Goal: Transaction & Acquisition: Book appointment/travel/reservation

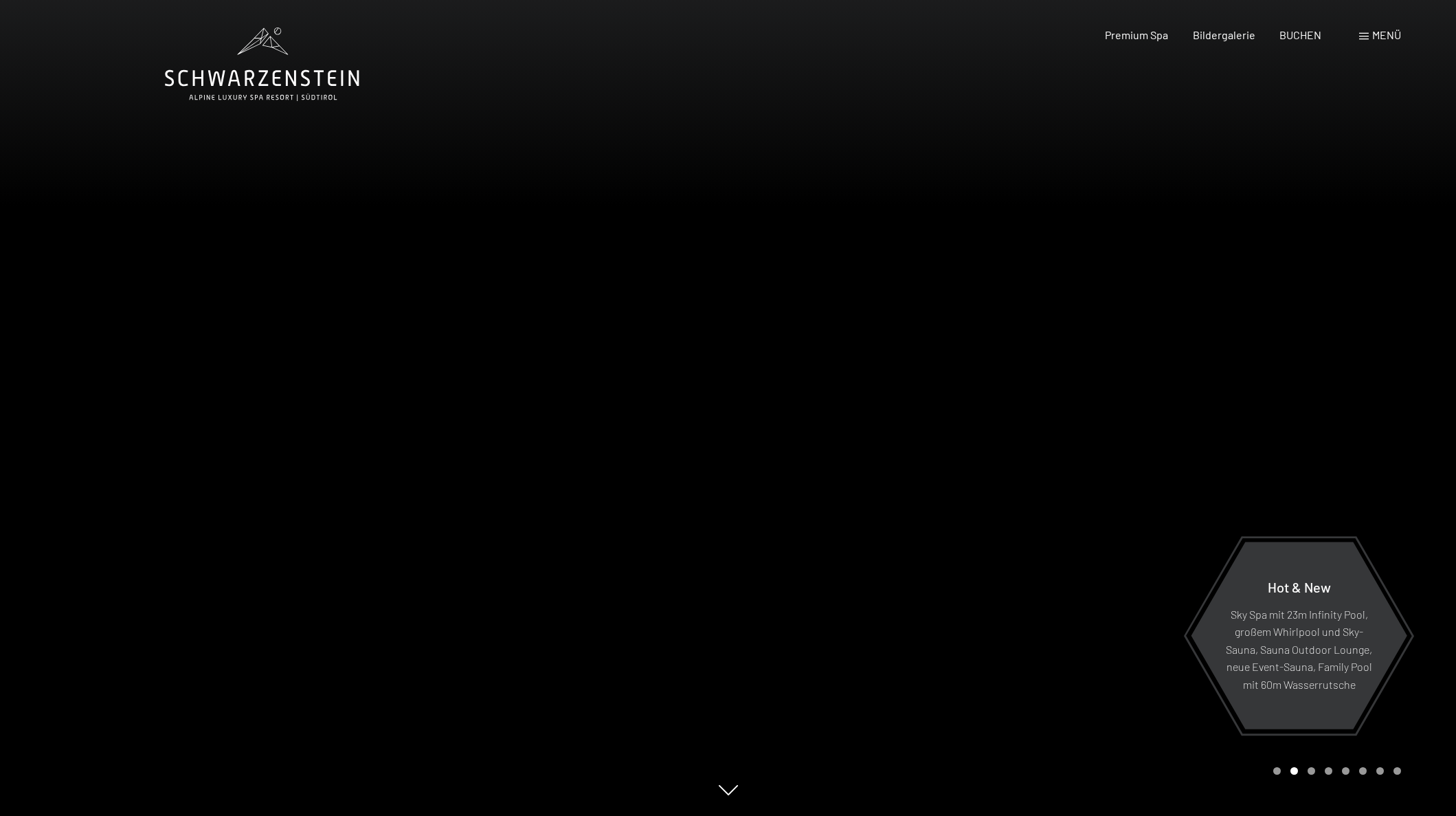
click at [1367, 34] on span at bounding box center [1364, 36] width 9 height 7
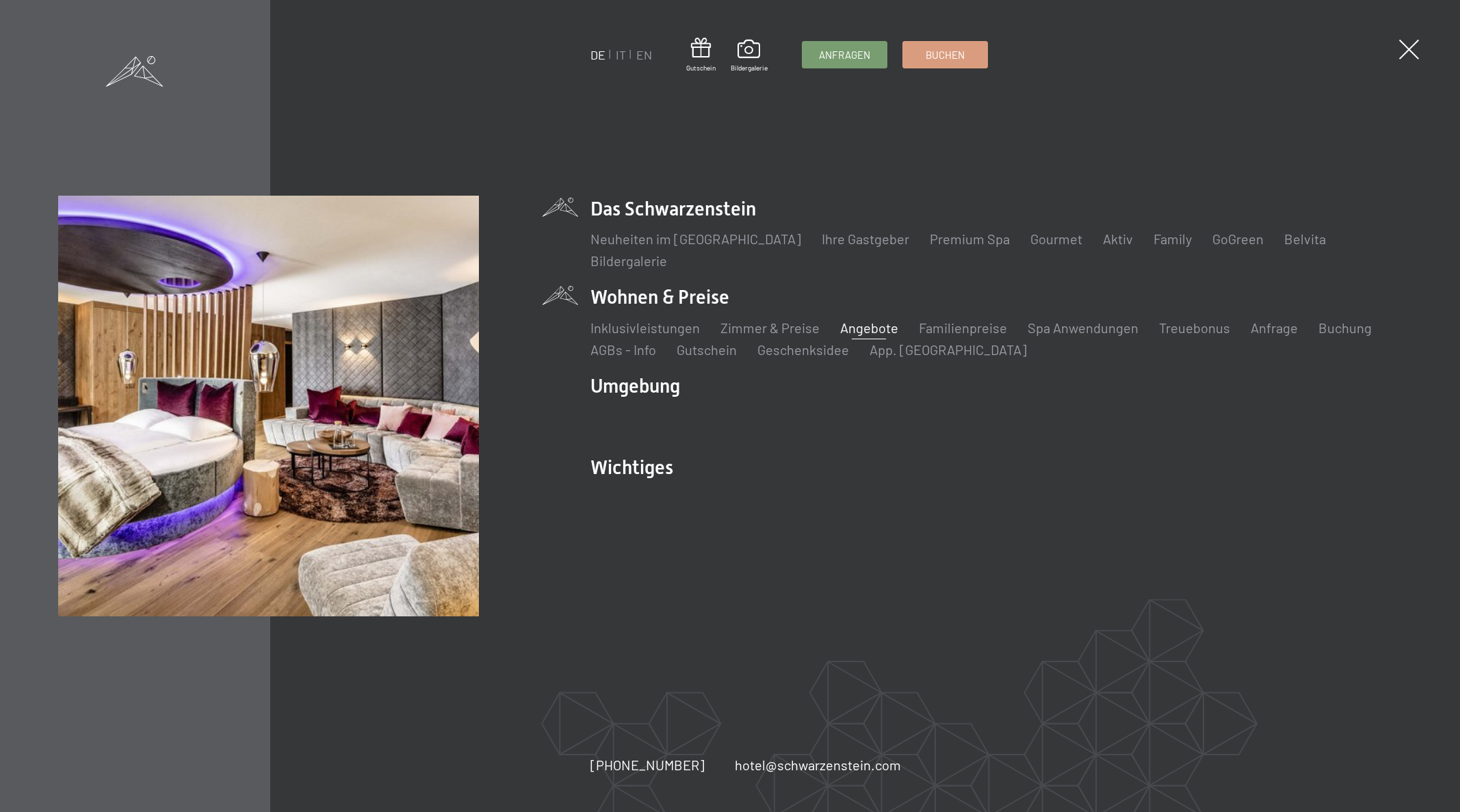
click at [860, 328] on link "Angebote" at bounding box center [869, 328] width 58 height 17
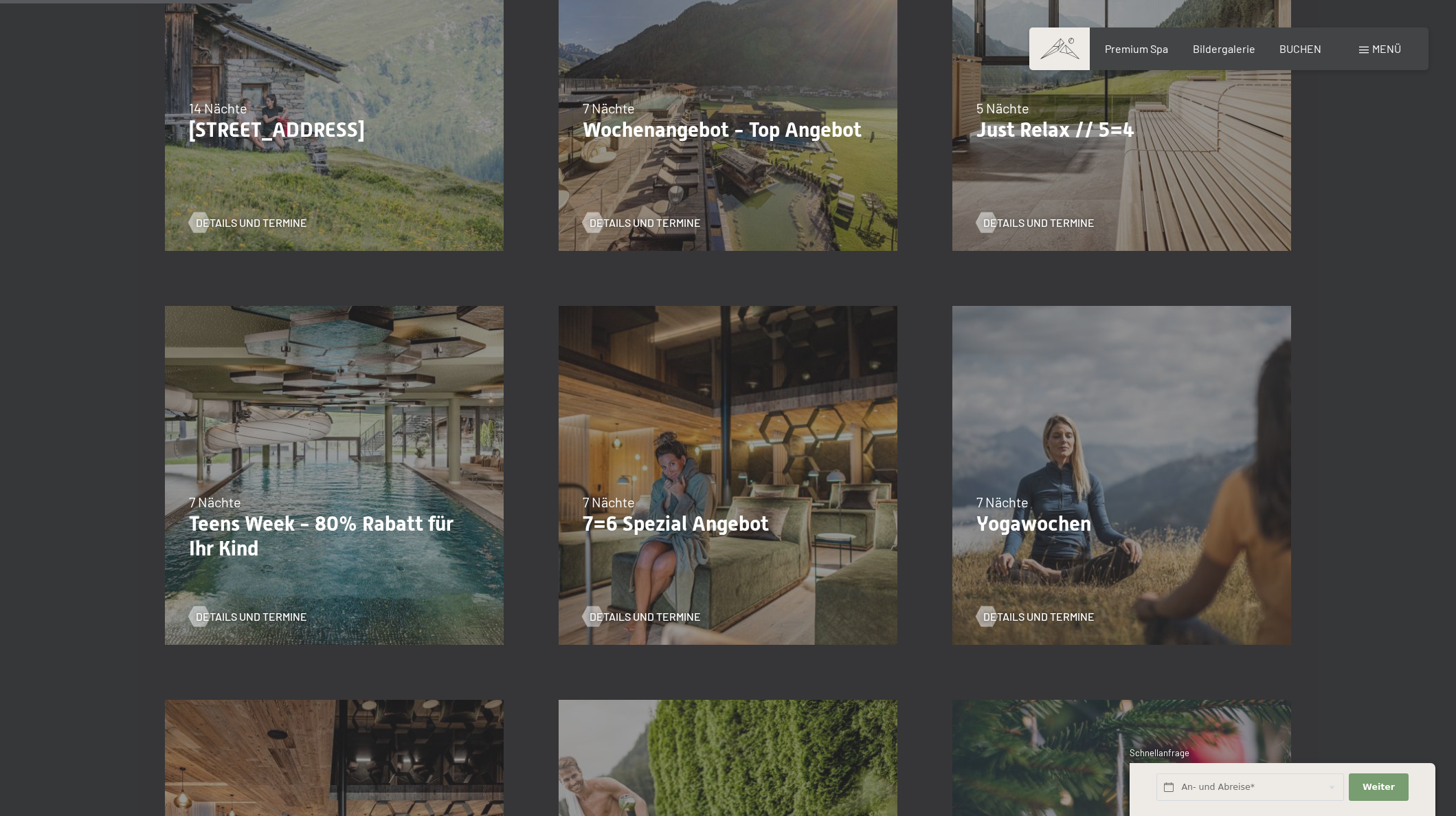
scroll to position [543, 0]
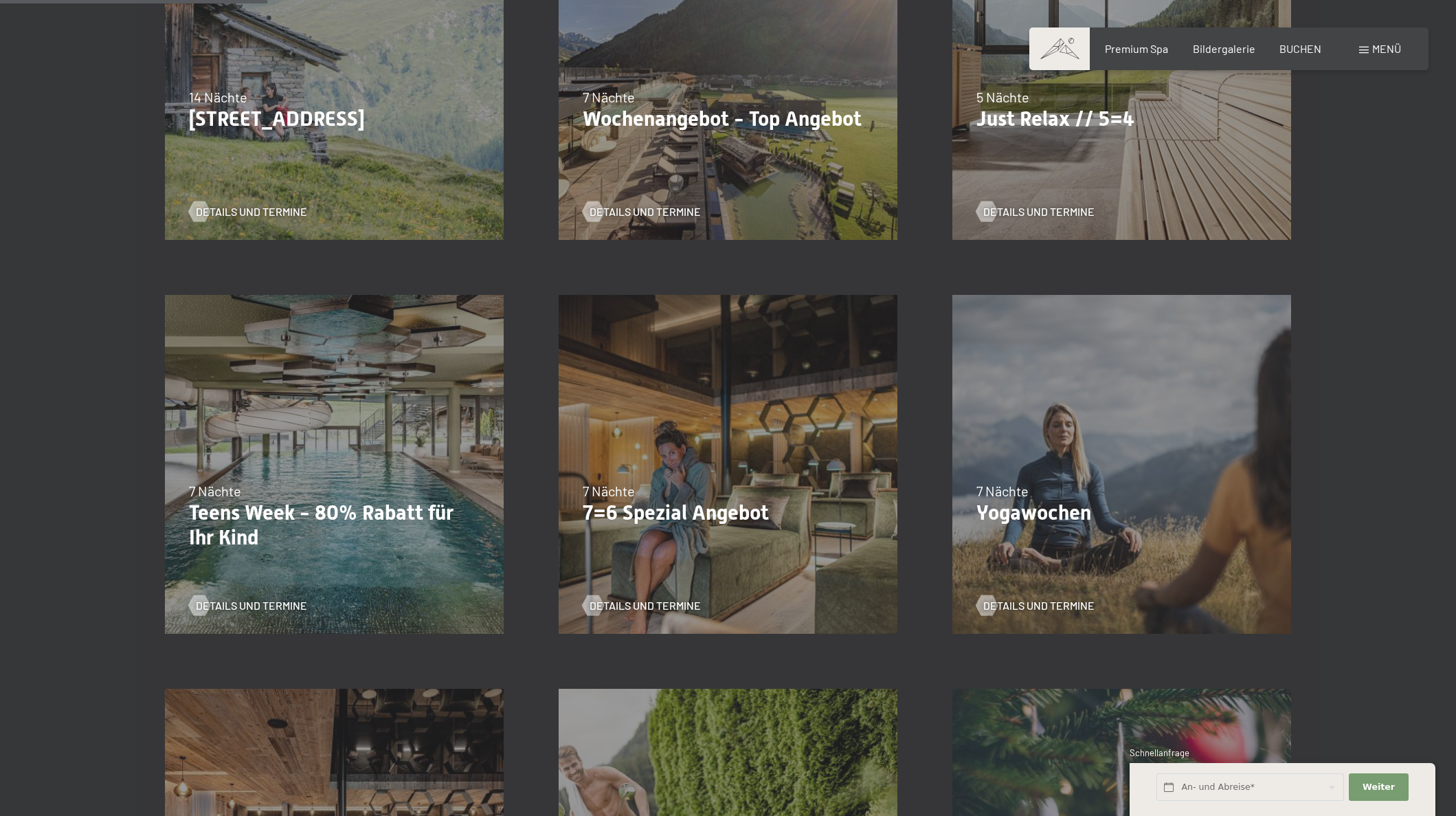
click at [753, 487] on div "7 Nächte" at bounding box center [728, 491] width 291 height 19
click at [598, 606] on div at bounding box center [592, 606] width 11 height 21
